Goal: Information Seeking & Learning: Learn about a topic

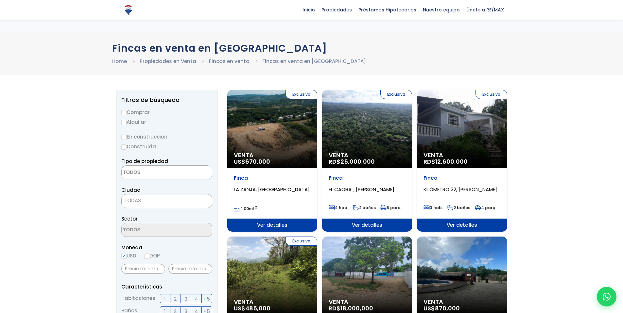
select select
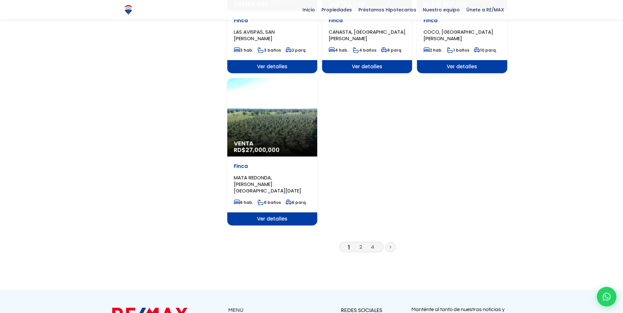
scroll to position [760, 0]
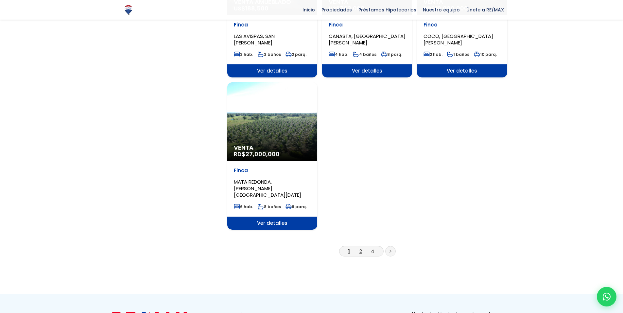
click at [360, 248] on link "2" at bounding box center [360, 251] width 3 height 7
click at [358, 247] on li "2" at bounding box center [360, 251] width 10 height 8
click at [360, 248] on link "2" at bounding box center [360, 251] width 3 height 7
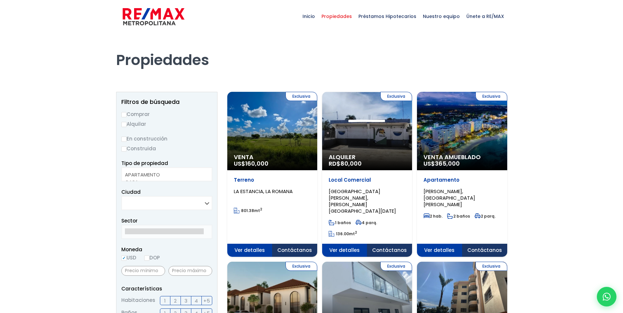
select select
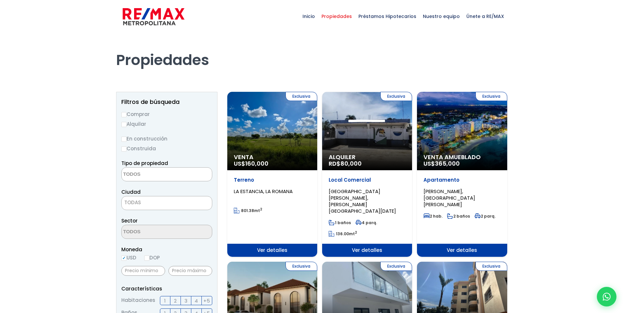
click at [461, 157] on span "Venta Amueblado" at bounding box center [461, 157] width 77 height 7
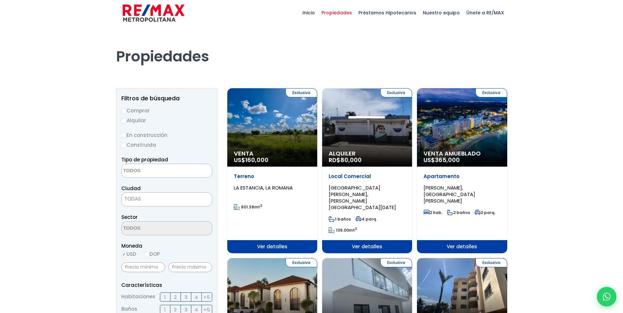
scroll to position [112, 0]
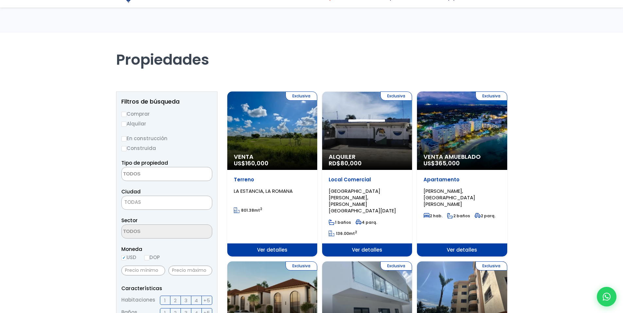
select select
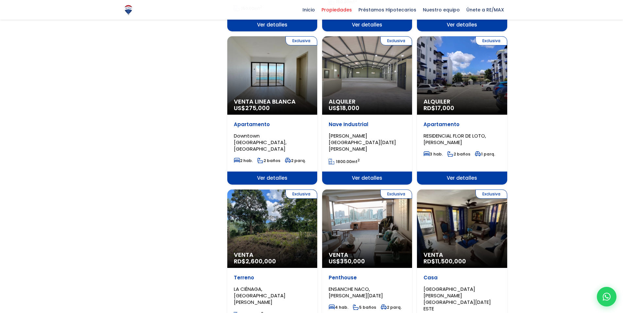
scroll to position [541, 0]
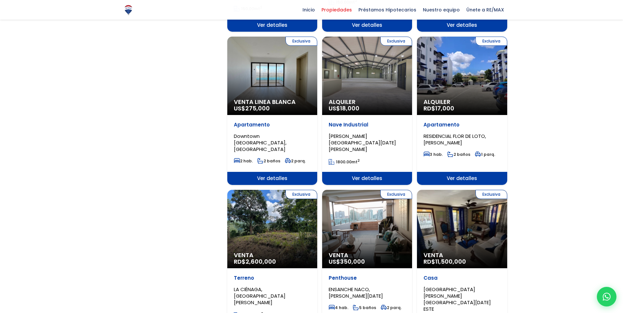
click at [479, 212] on div "Exclusiva Venta RD$ 11,500,000" at bounding box center [462, 229] width 90 height 78
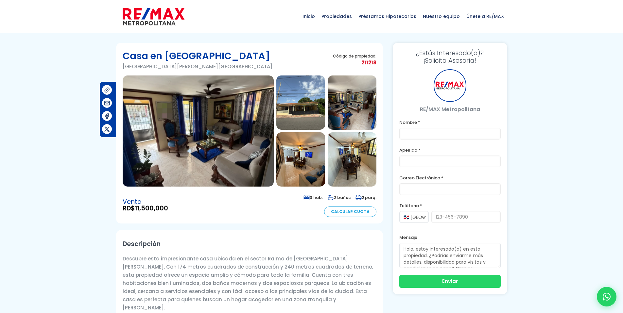
click at [202, 147] on img at bounding box center [198, 130] width 151 height 111
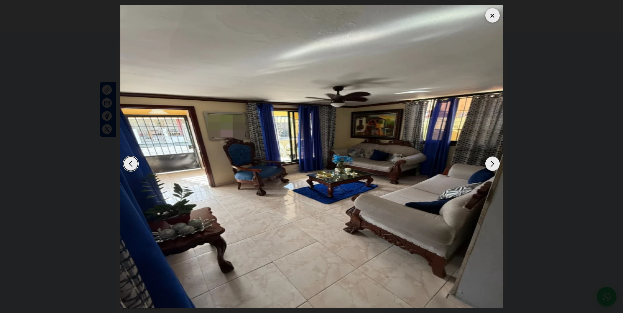
click at [486, 165] on div "Next slide" at bounding box center [492, 164] width 14 height 14
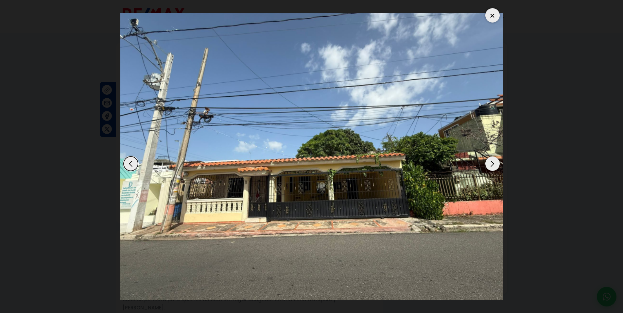
click at [489, 165] on div "Next slide" at bounding box center [492, 164] width 14 height 14
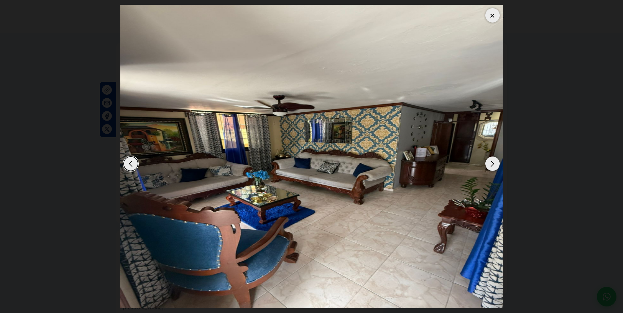
click at [489, 165] on div "Next slide" at bounding box center [492, 164] width 14 height 14
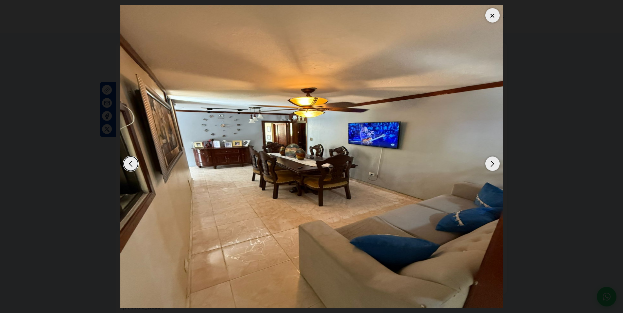
click at [489, 165] on div "Next slide" at bounding box center [492, 164] width 14 height 14
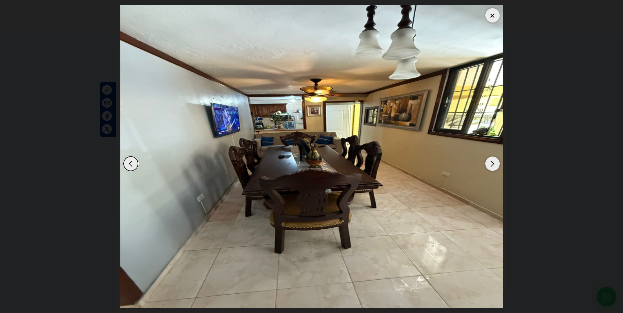
click at [493, 16] on div at bounding box center [492, 15] width 14 height 14
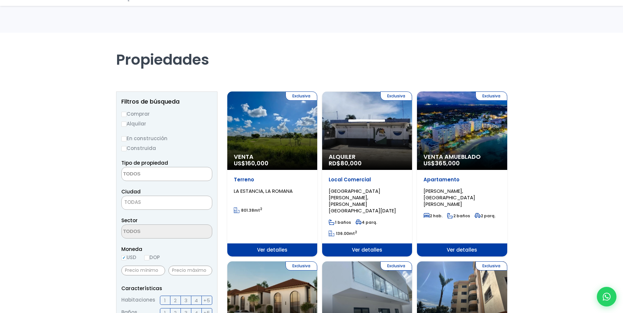
select select
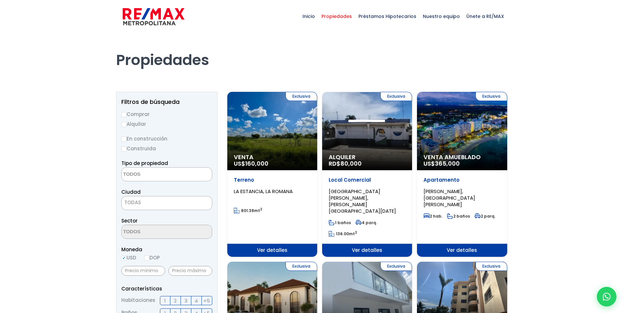
click at [291, 156] on span "Venta" at bounding box center [272, 157] width 77 height 7
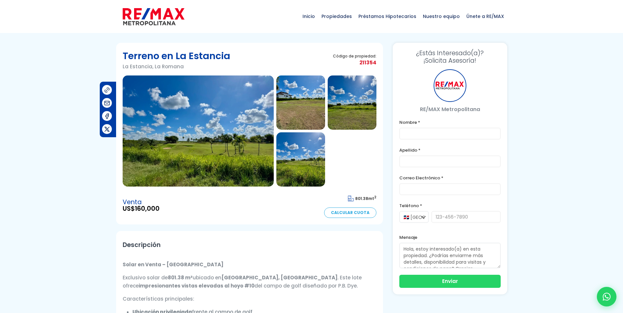
click at [245, 154] on img at bounding box center [198, 130] width 151 height 111
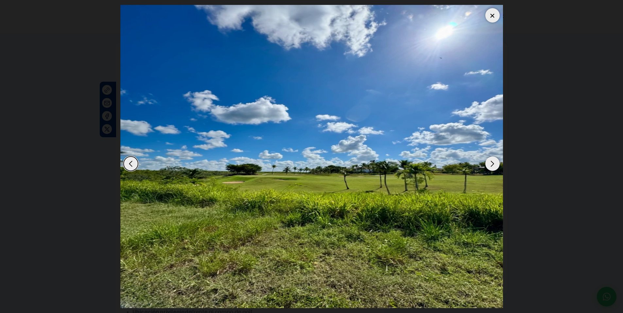
click at [503, 165] on dialog at bounding box center [311, 156] width 392 height 313
click at [490, 164] on div "Next slide" at bounding box center [492, 164] width 14 height 14
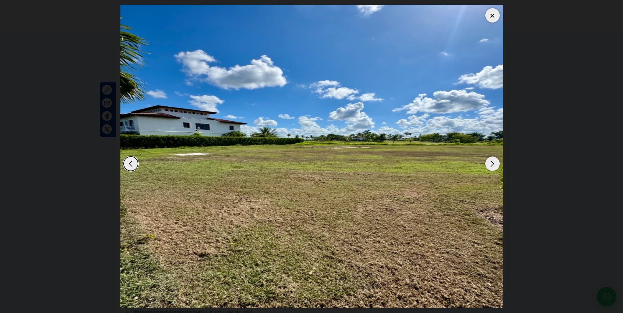
click at [491, 170] on div "Next slide" at bounding box center [492, 164] width 14 height 14
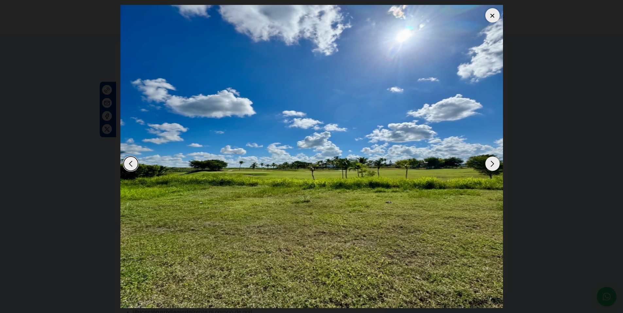
click at [491, 170] on div "Next slide" at bounding box center [492, 164] width 14 height 14
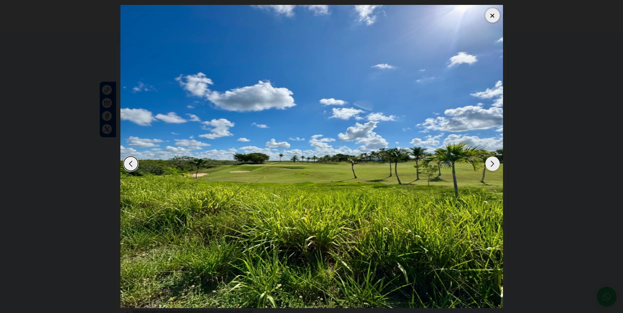
click at [491, 170] on div "Next slide" at bounding box center [492, 164] width 14 height 14
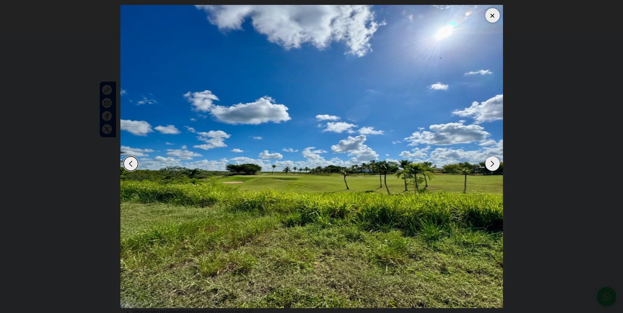
click at [491, 170] on div "Next slide" at bounding box center [492, 164] width 14 height 14
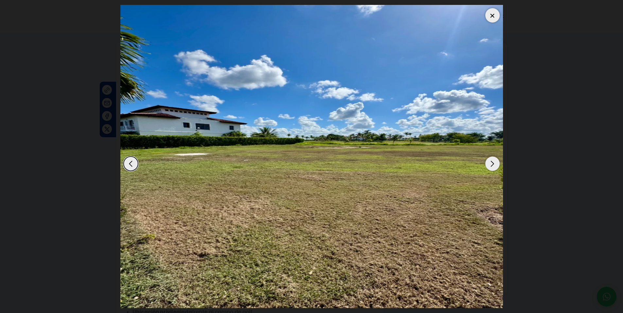
click at [491, 170] on div "Next slide" at bounding box center [492, 164] width 14 height 14
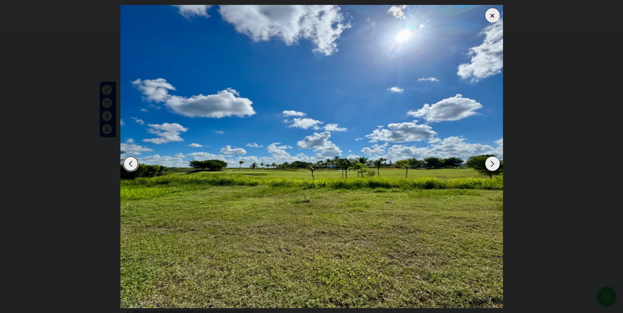
click at [491, 170] on div "Next slide" at bounding box center [492, 164] width 14 height 14
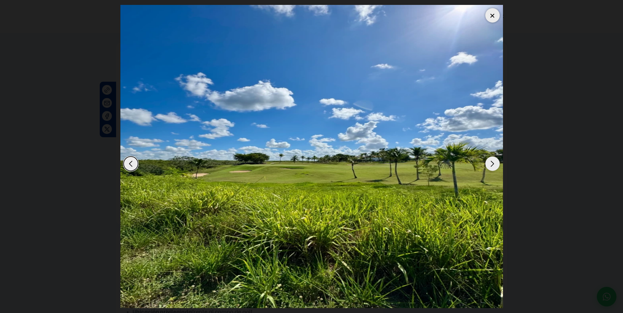
click at [493, 18] on div at bounding box center [492, 15] width 14 height 14
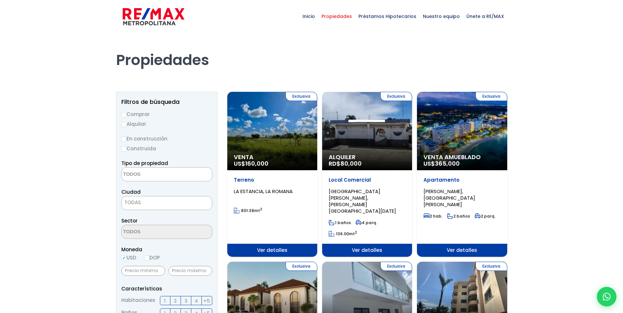
select select
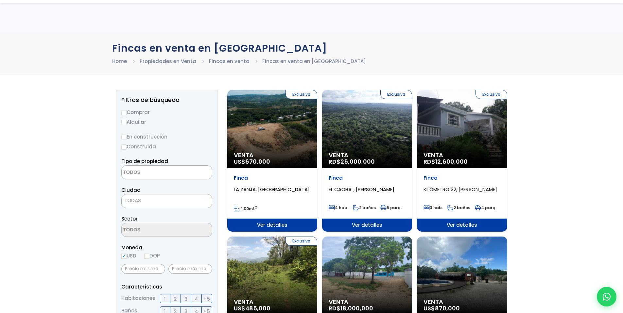
select select
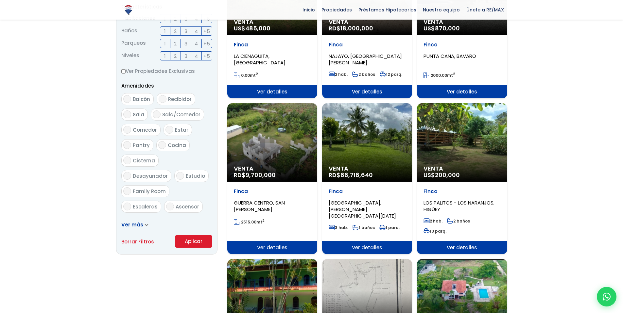
scroll to position [273, 0]
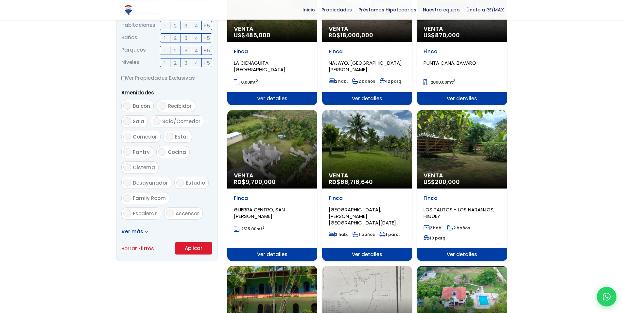
click at [255, 171] on div "Venta RD$ 9,700,000" at bounding box center [272, 149] width 90 height 78
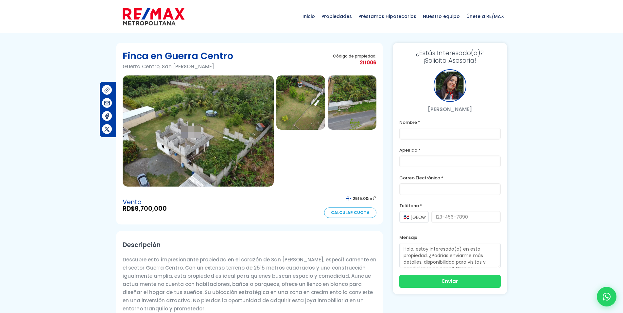
click at [252, 126] on img at bounding box center [198, 130] width 151 height 111
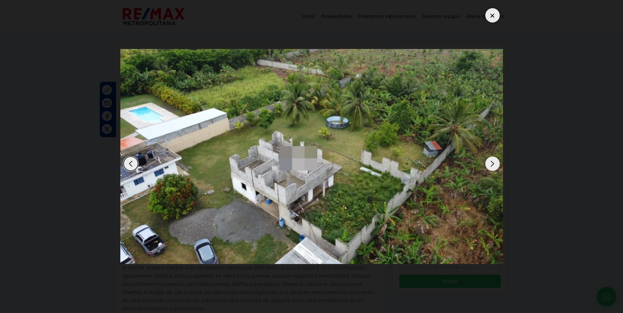
click at [508, 163] on dialog at bounding box center [311, 156] width 392 height 313
click at [497, 165] on div "Next slide" at bounding box center [492, 164] width 14 height 14
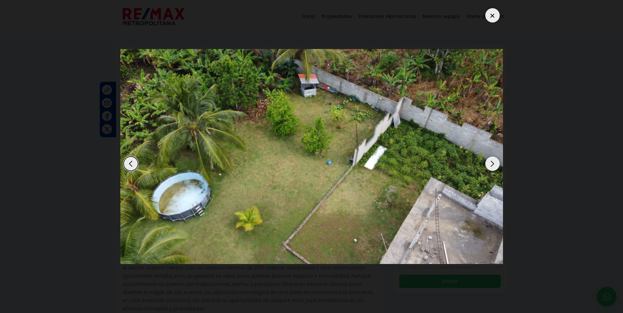
click at [497, 165] on div "Next slide" at bounding box center [492, 164] width 14 height 14
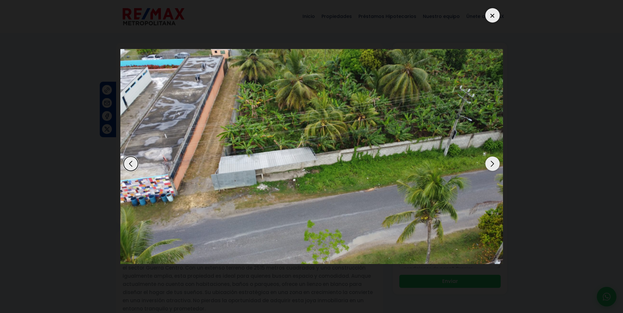
click at [497, 165] on div "Next slide" at bounding box center [492, 164] width 14 height 14
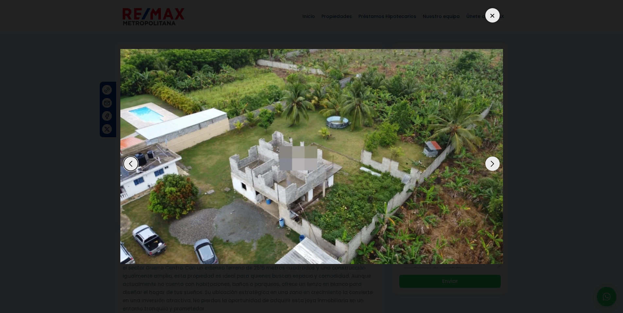
click at [497, 165] on div "Next slide" at bounding box center [492, 164] width 14 height 14
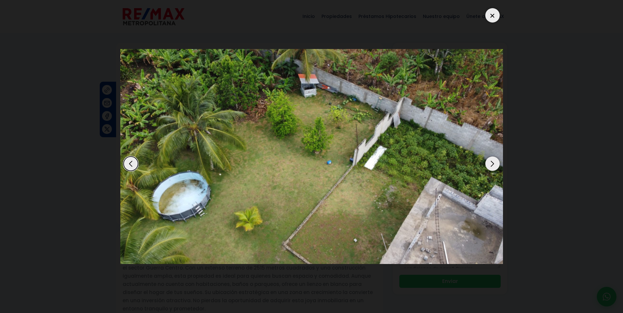
click at [491, 18] on div at bounding box center [492, 15] width 14 height 14
